Goal: Task Accomplishment & Management: Manage account settings

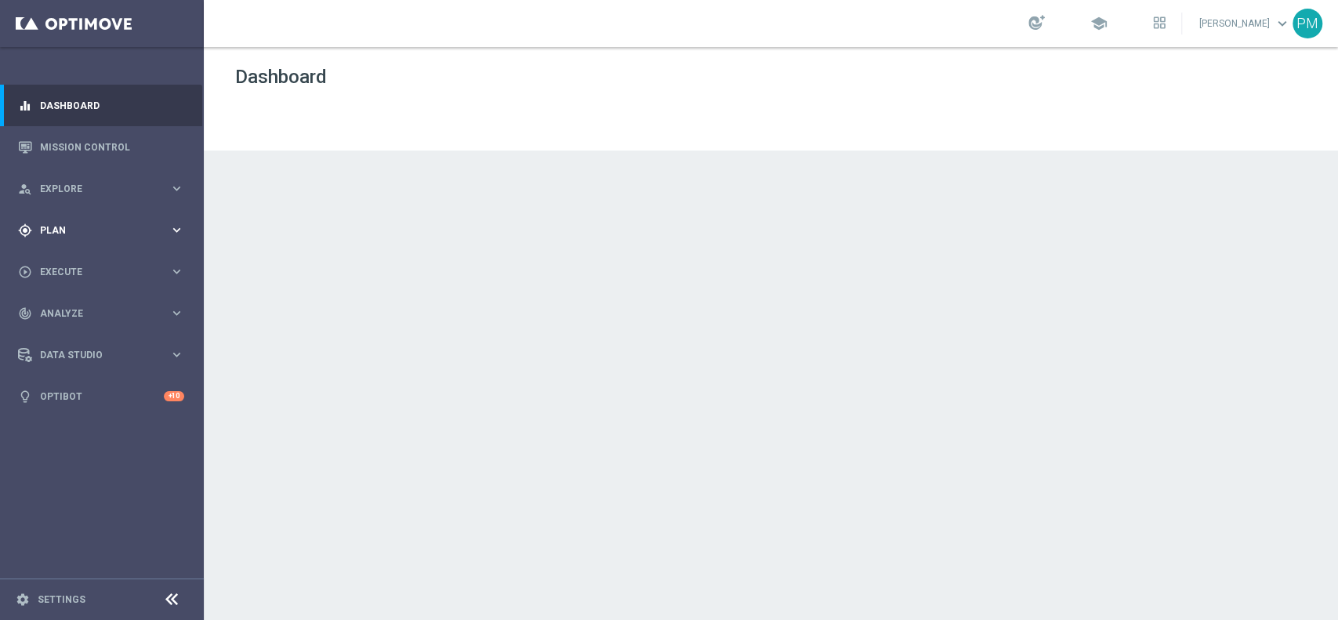
click at [63, 234] on span "Plan" at bounding box center [104, 230] width 129 height 9
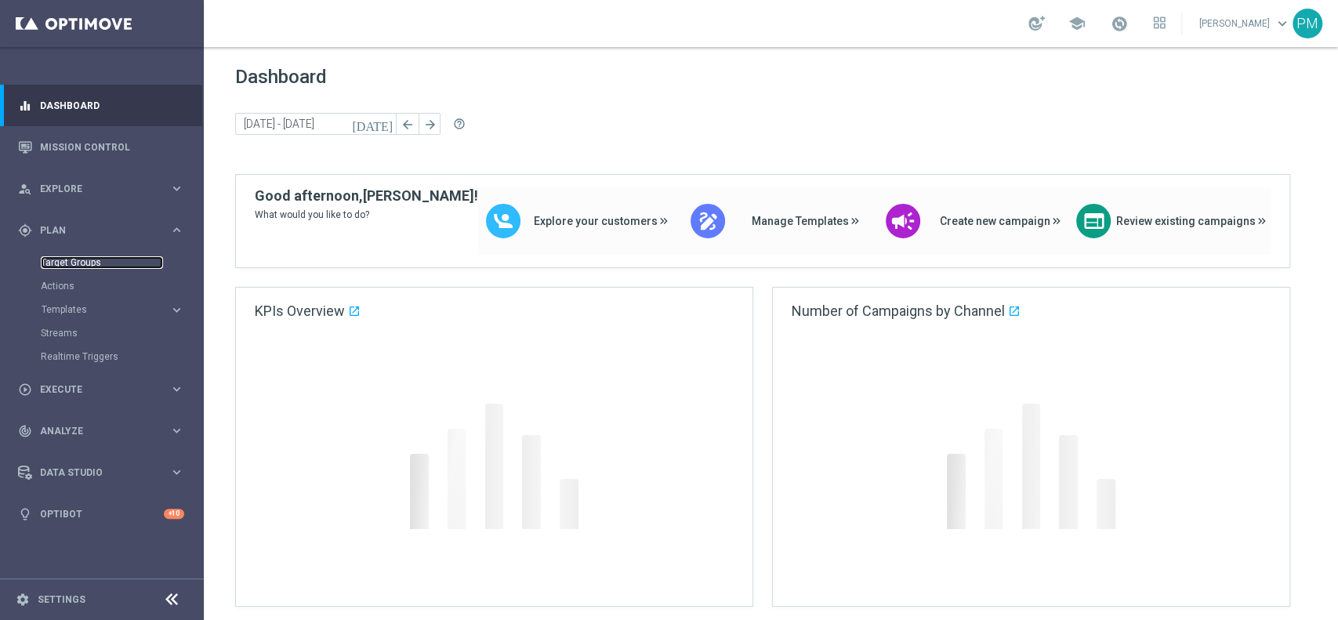
click at [73, 260] on link "Target Groups" at bounding box center [102, 262] width 122 height 13
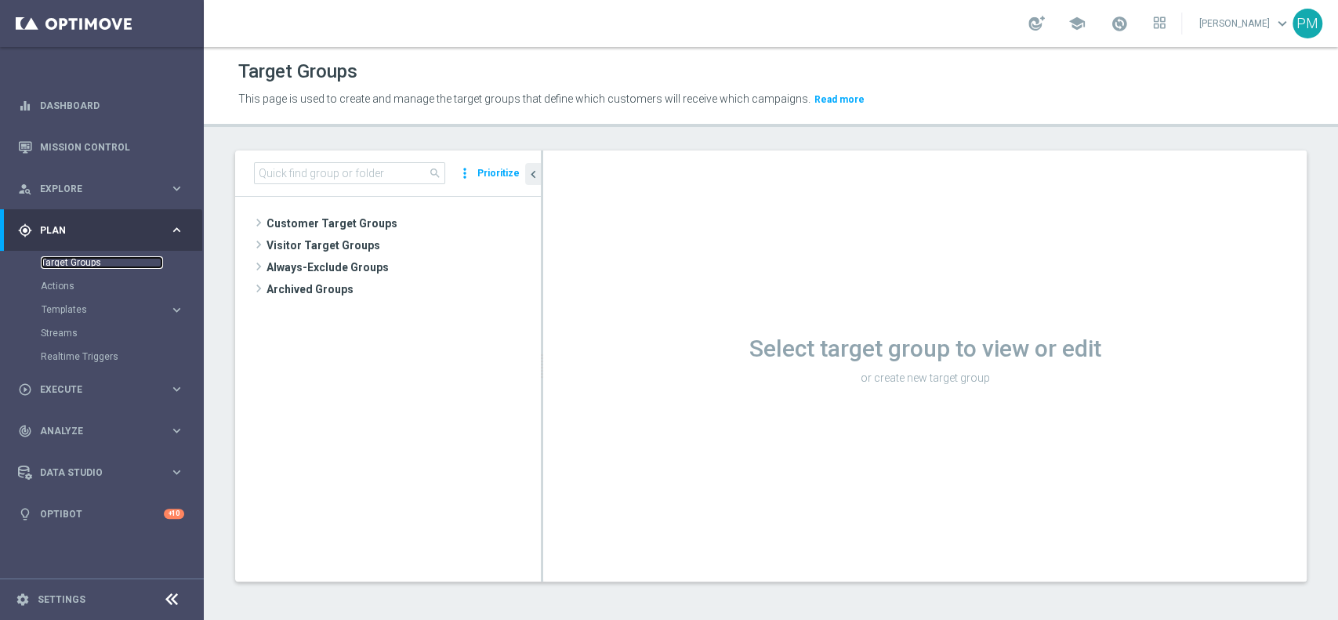
click at [68, 263] on link "Target Groups" at bounding box center [102, 262] width 122 height 13
click at [335, 162] on input at bounding box center [349, 173] width 191 height 22
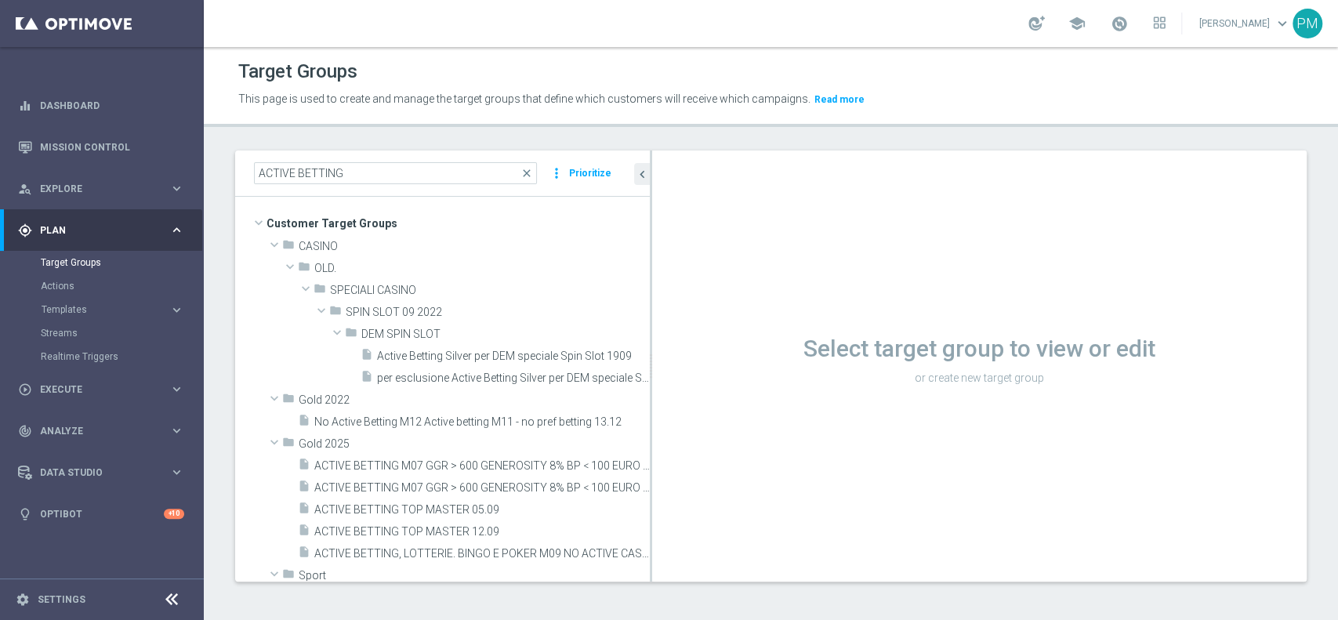
drag, startPoint x: 541, startPoint y: 199, endPoint x: 650, endPoint y: 204, distance: 109.0
click at [650, 204] on div at bounding box center [651, 365] width 2 height 431
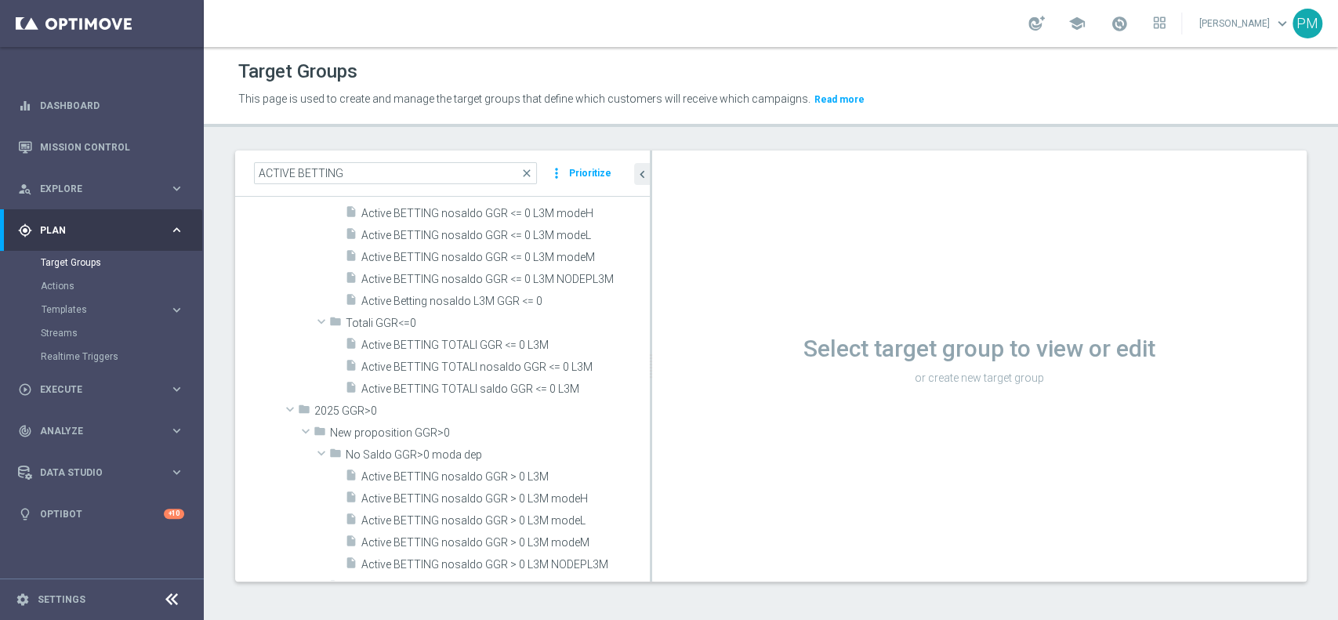
scroll to position [835, 0]
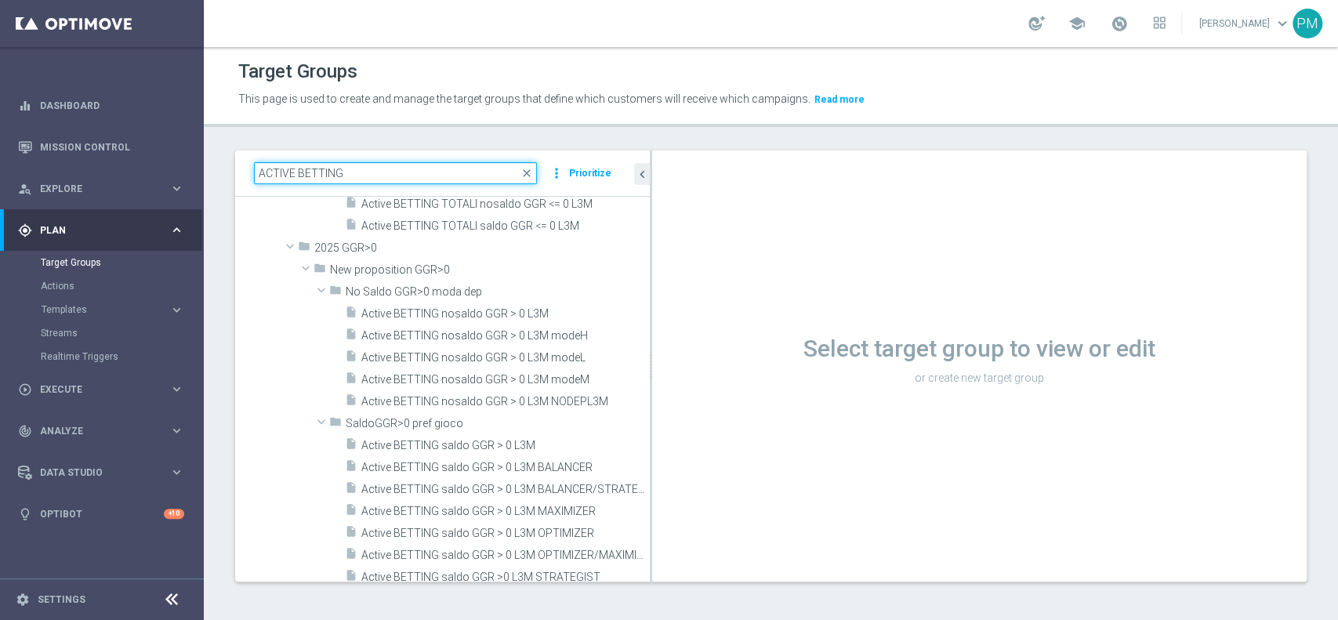
click at [418, 168] on input "ACTIVE BETTING" at bounding box center [395, 173] width 283 height 22
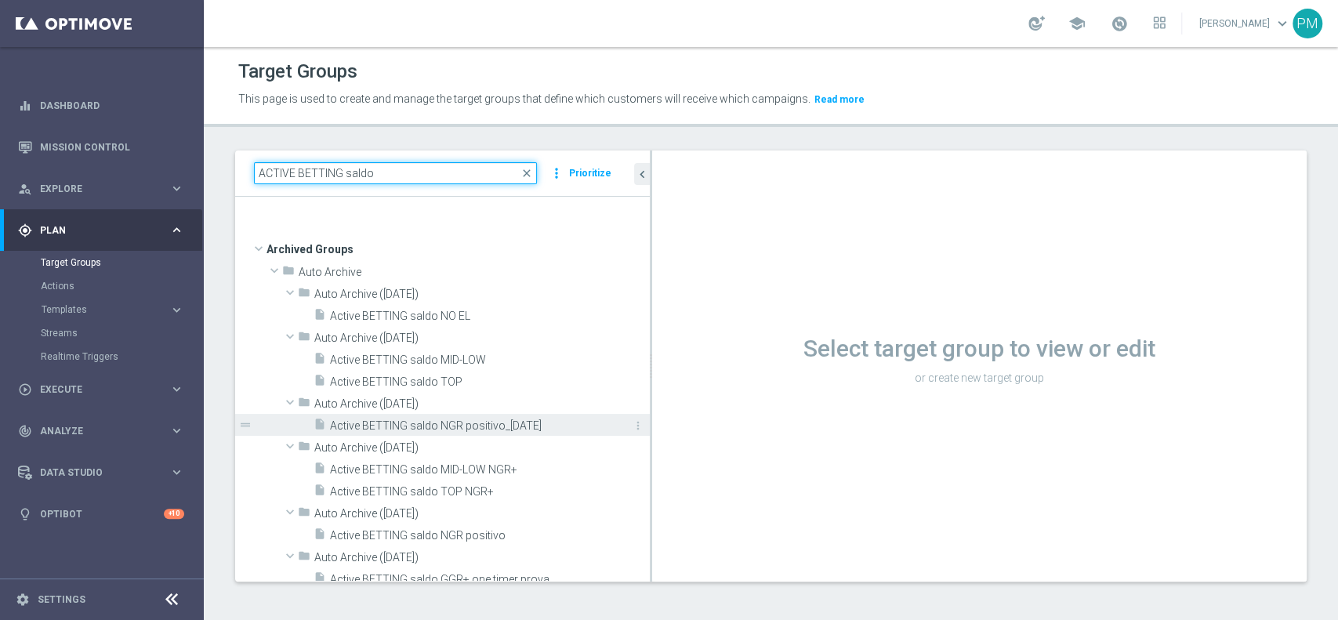
scroll to position [522, 0]
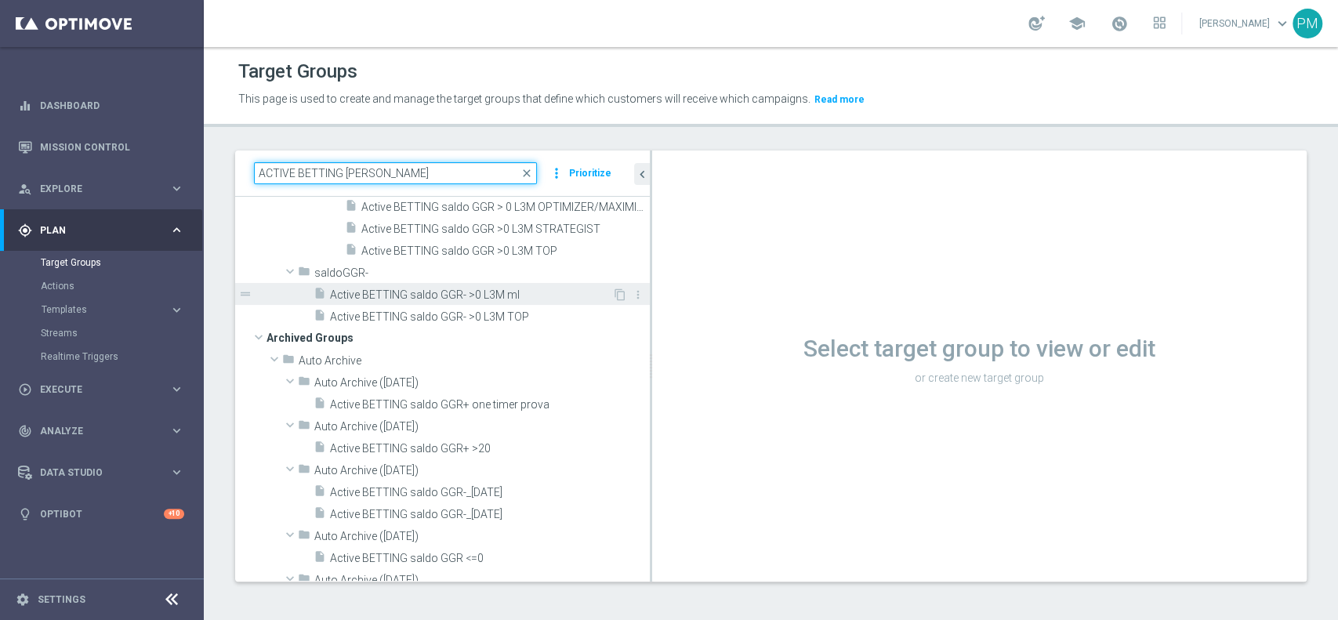
type input "ACTIVE BETTING saldo gg"
click at [421, 302] on div "insert_drive_file Active BETTING saldo GGR- >0 L3M ml" at bounding box center [462, 294] width 299 height 22
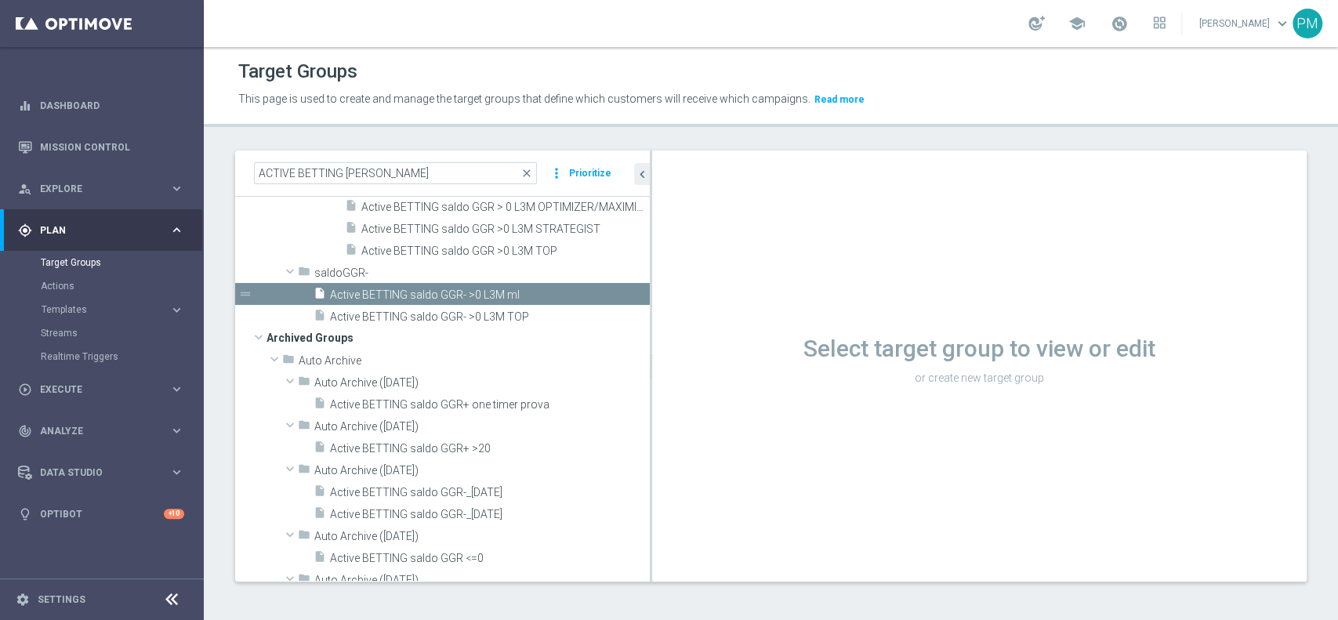
scroll to position [357, 0]
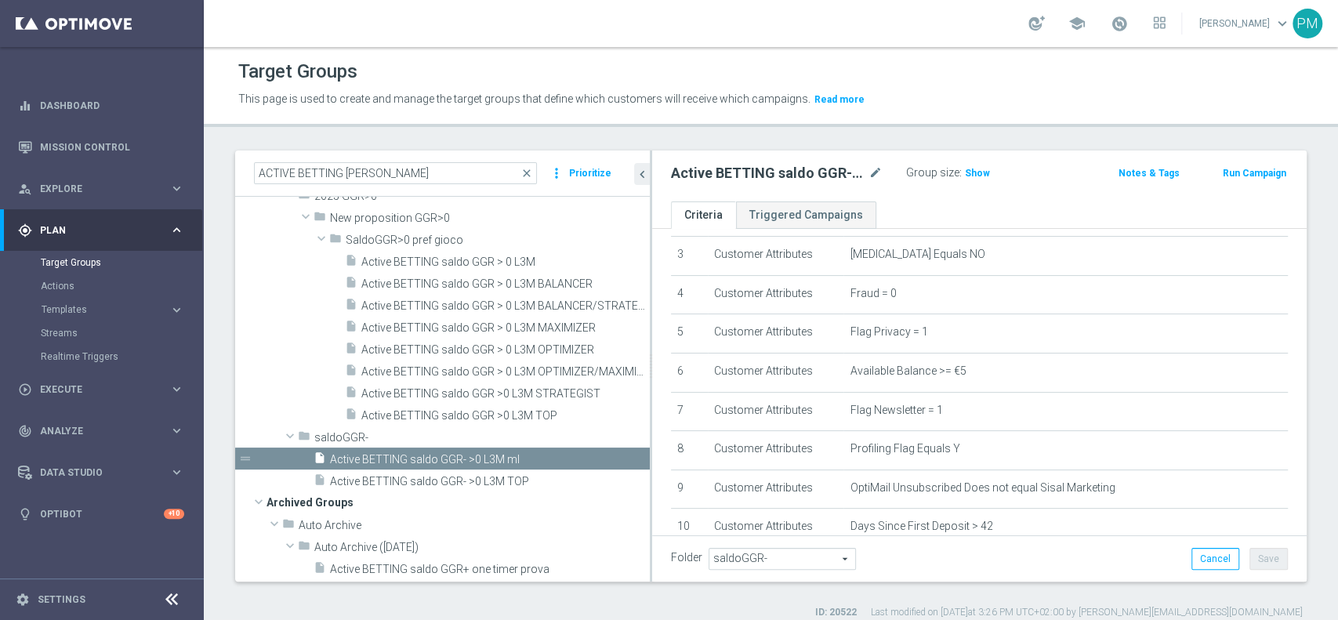
scroll to position [45, 0]
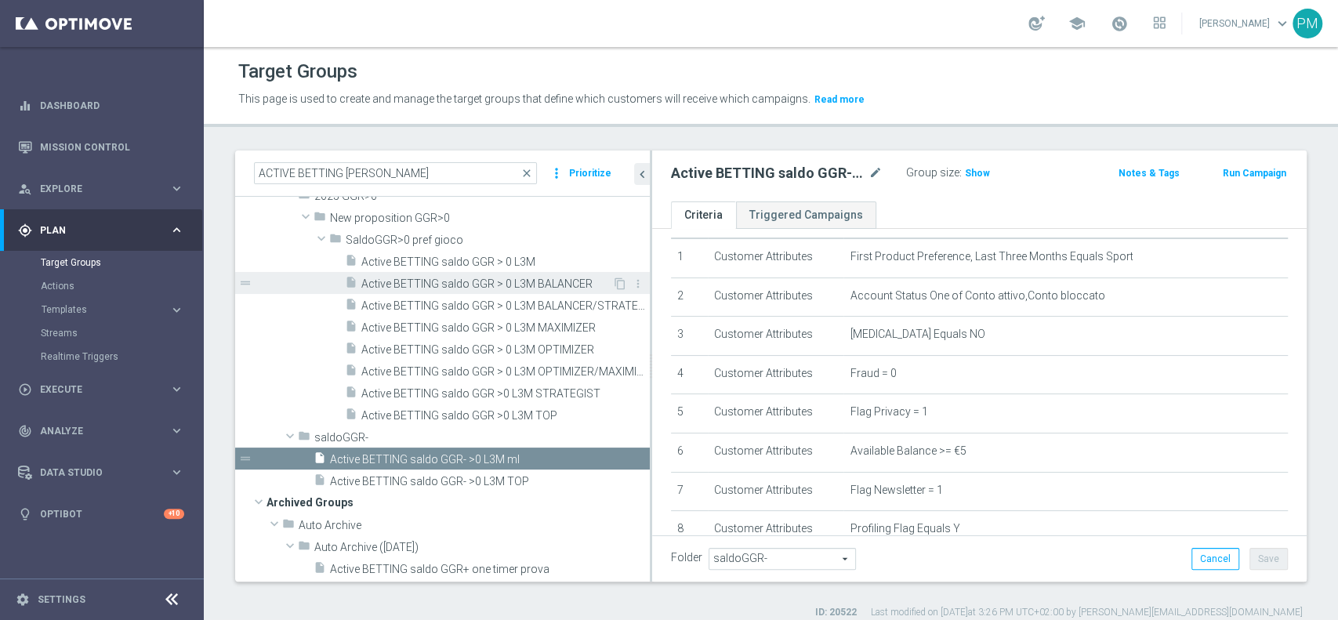
click at [534, 290] on div "insert_drive_file Active BETTING saldo GGR > 0 L3M BALANCER" at bounding box center [478, 283] width 267 height 22
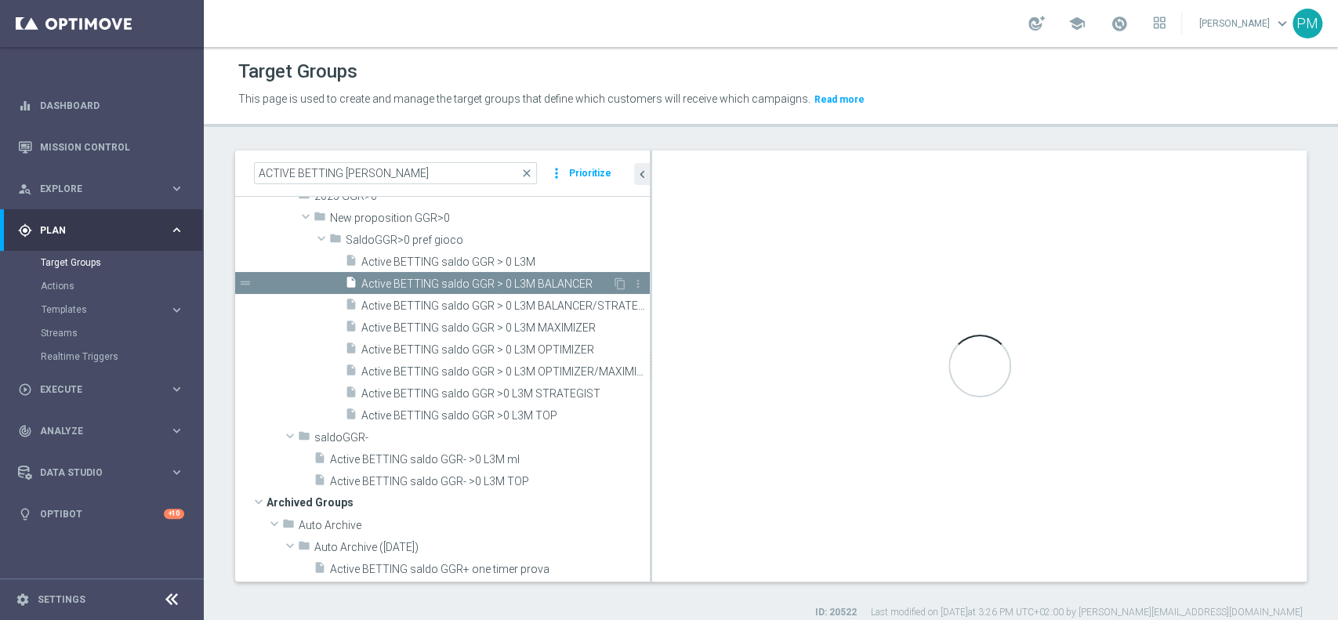
type input "SaldoGGR>0 pref gioco"
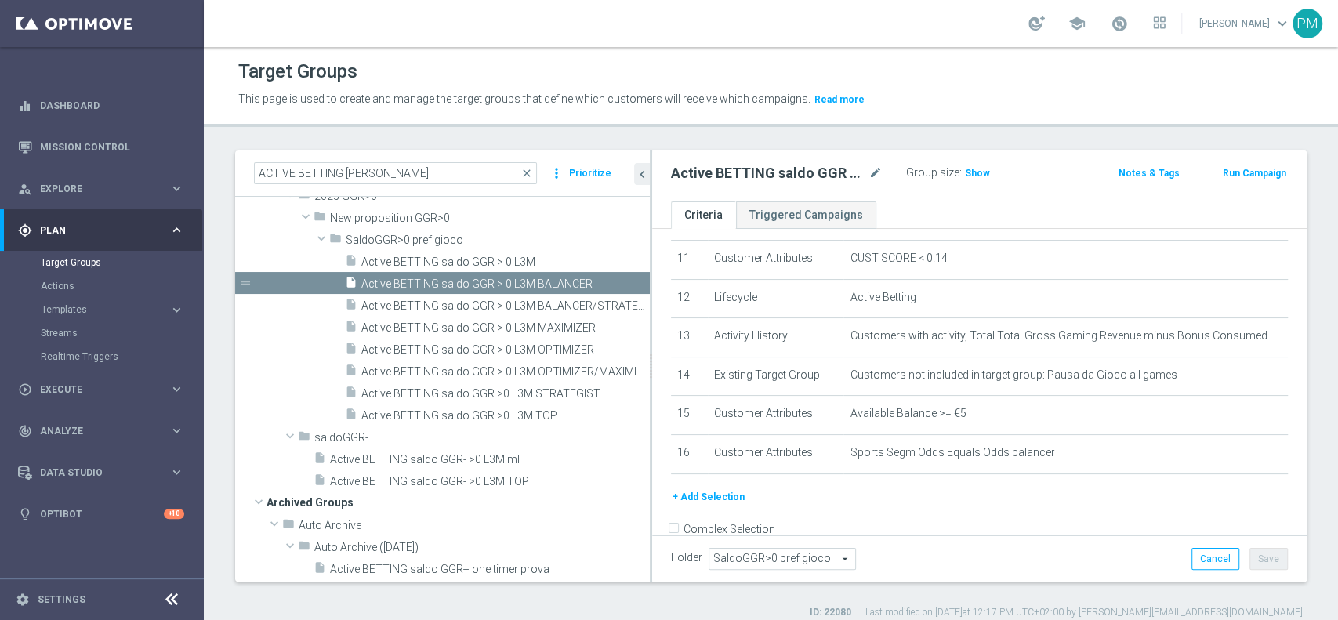
scroll to position [464, 0]
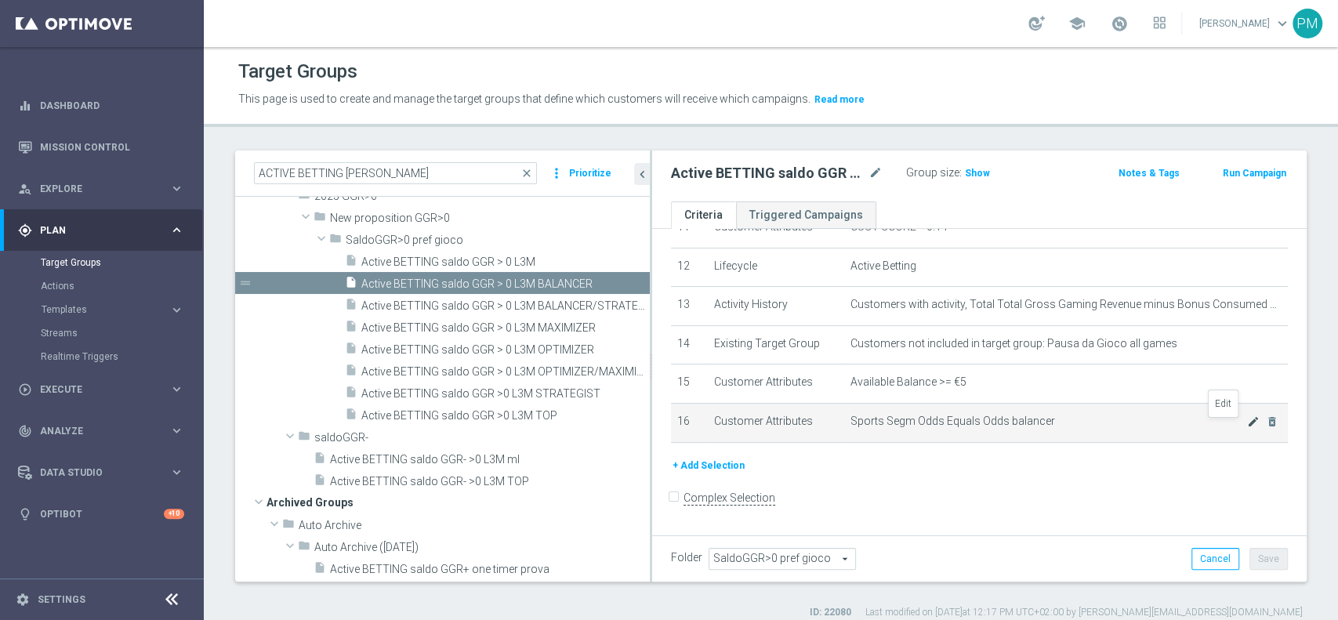
click at [1247, 426] on icon "mode_edit" at bounding box center [1253, 421] width 13 height 13
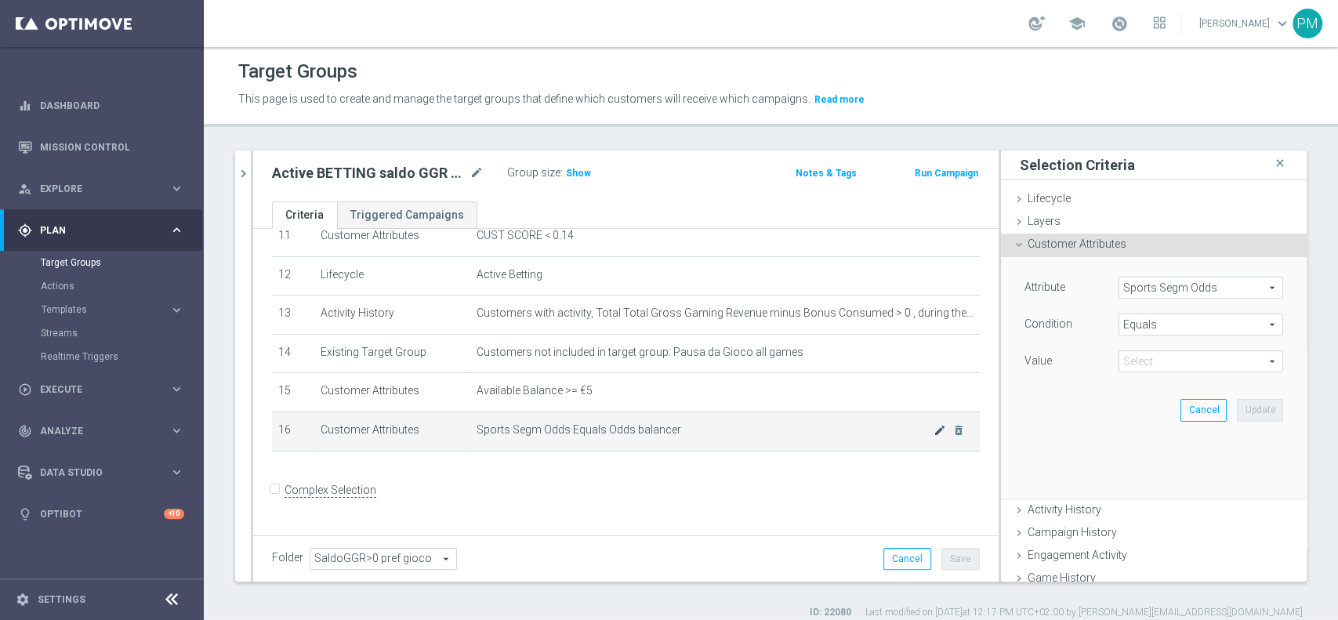
scroll to position [447, 0]
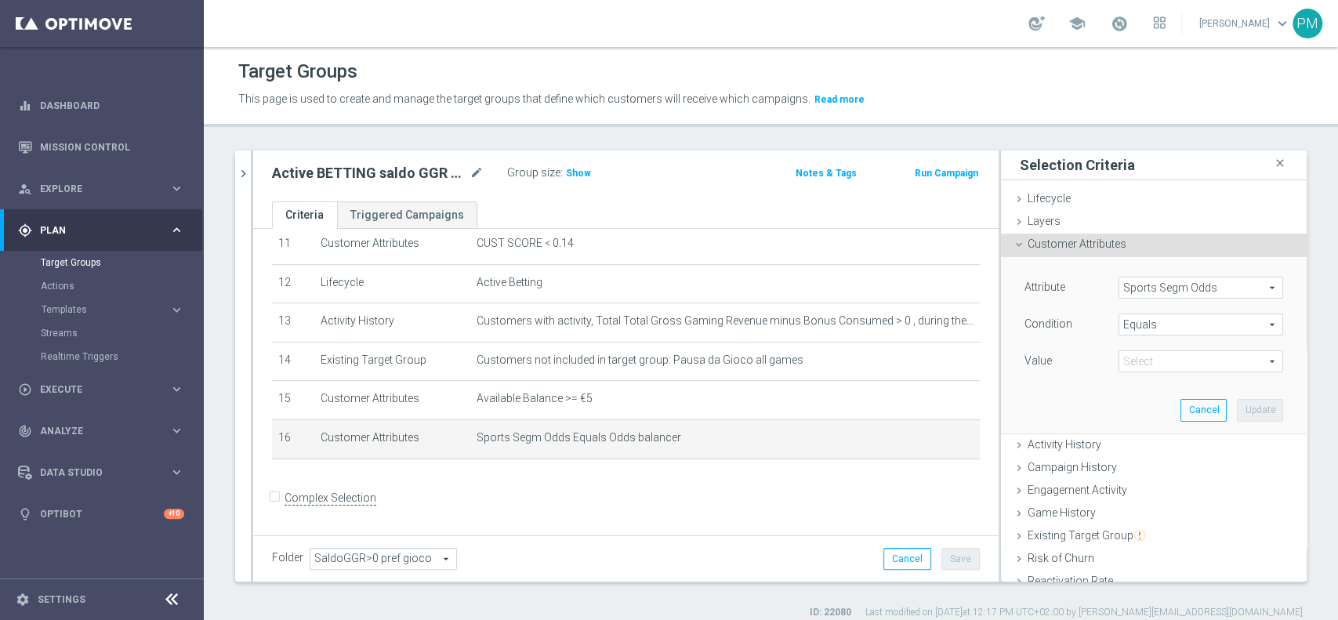
click at [1229, 357] on span at bounding box center [1200, 361] width 163 height 20
click at [1025, 410] on div "Attribute Sports Segm Odds Sports Segm Odds arrow_drop_down search Condition Eq…" at bounding box center [1153, 345] width 282 height 176
